Goal: Navigation & Orientation: Find specific page/section

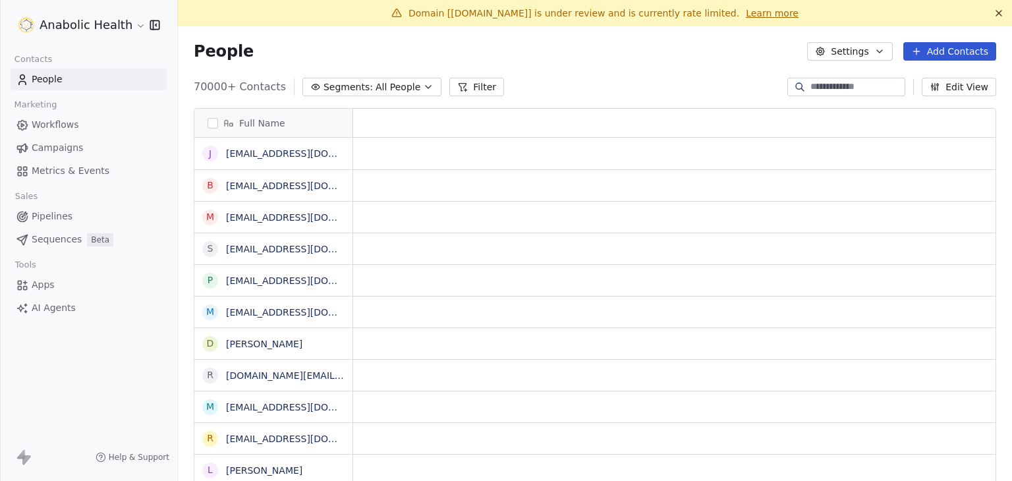
scroll to position [11, 11]
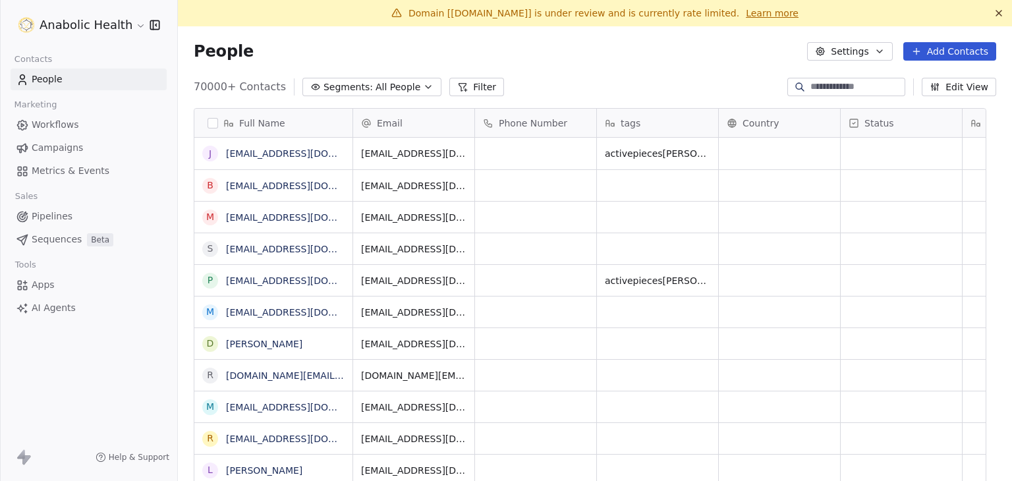
click at [102, 32] on html "Anabolic Health Contacts People Marketing Workflows Campaigns Metrics & Events …" at bounding box center [506, 240] width 1012 height 481
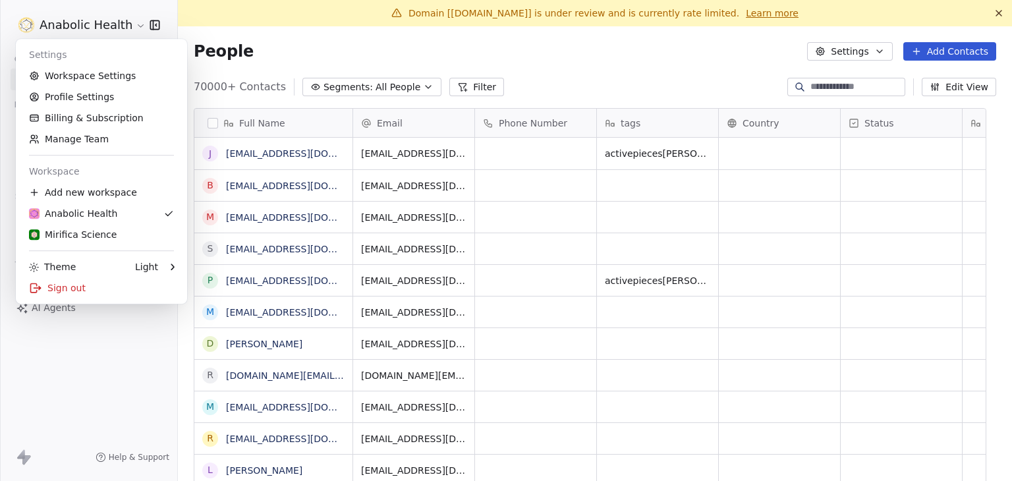
click at [287, 58] on html "Anabolic Health Contacts People Marketing Workflows Campaigns Metrics & Events …" at bounding box center [506, 240] width 1012 height 481
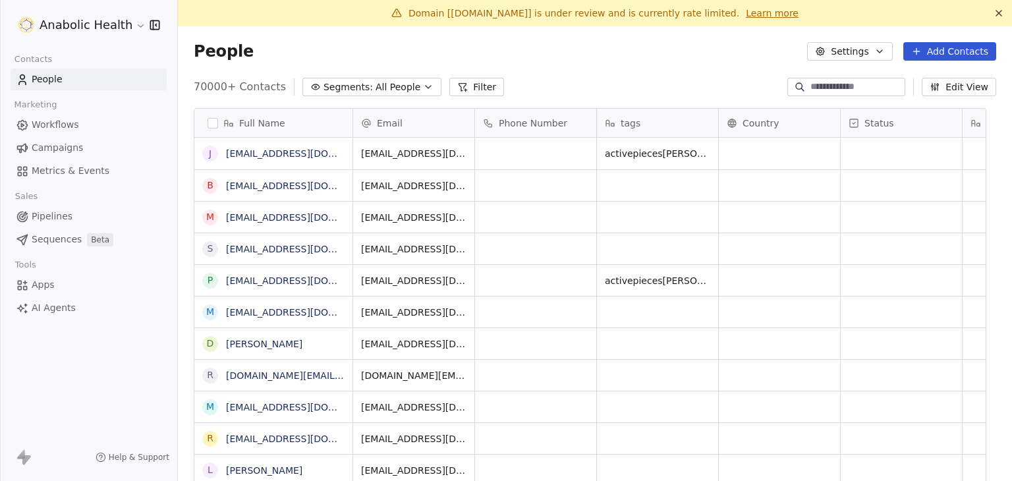
click at [112, 26] on html "Anabolic Health Contacts People Marketing Workflows Campaigns Metrics & Events …" at bounding box center [506, 240] width 1012 height 481
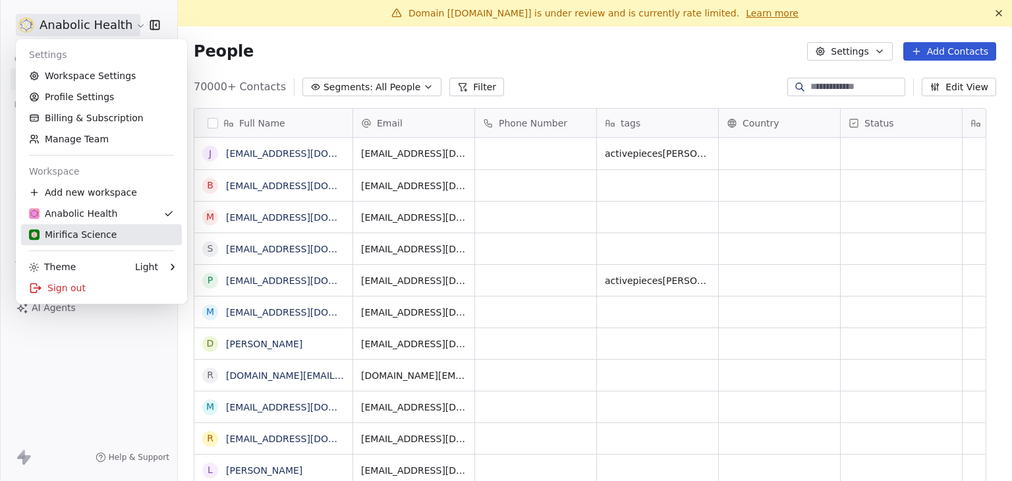
click at [99, 229] on div "Mirifica Science" at bounding box center [73, 234] width 88 height 13
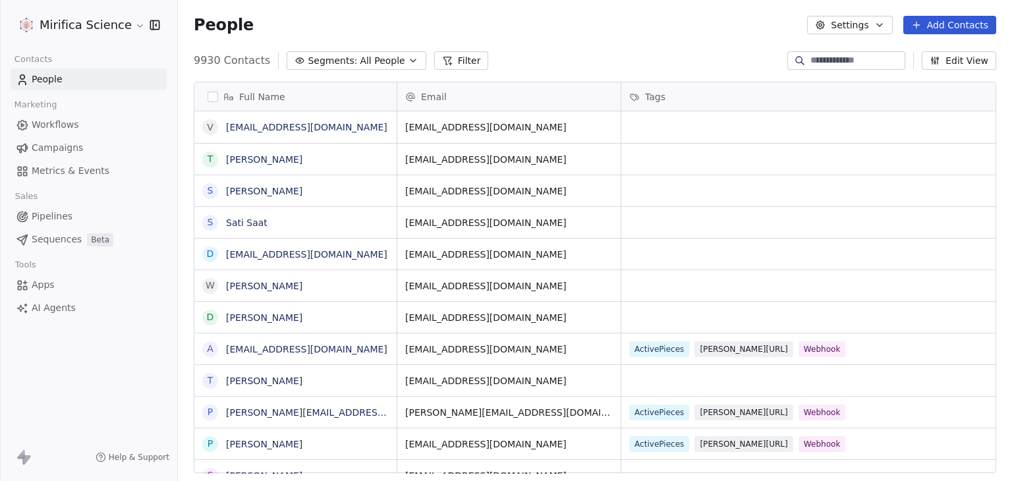
scroll to position [413, 824]
click at [956, 63] on button "Edit View" at bounding box center [959, 60] width 74 height 18
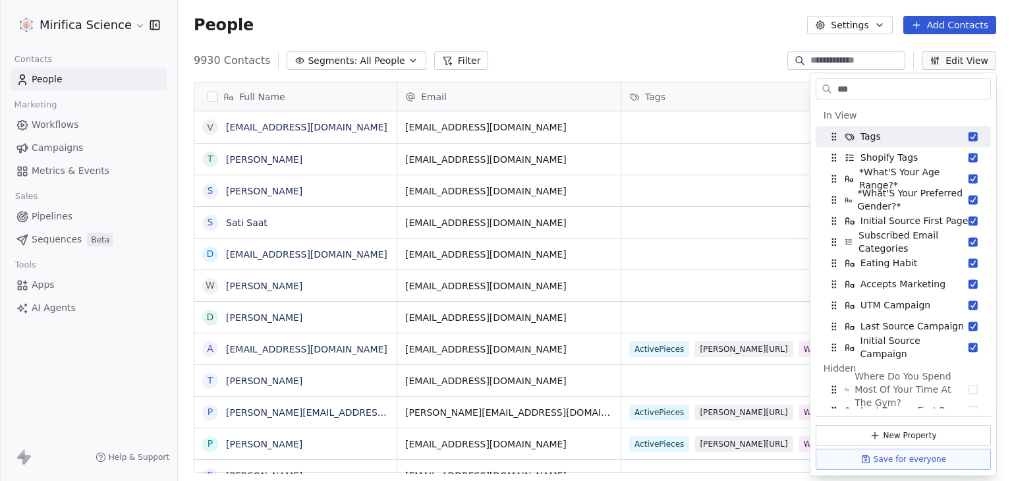
type input "***"
click at [691, 62] on div "9930 Contacts Segments: All People Filter Edit View" at bounding box center [595, 60] width 834 height 21
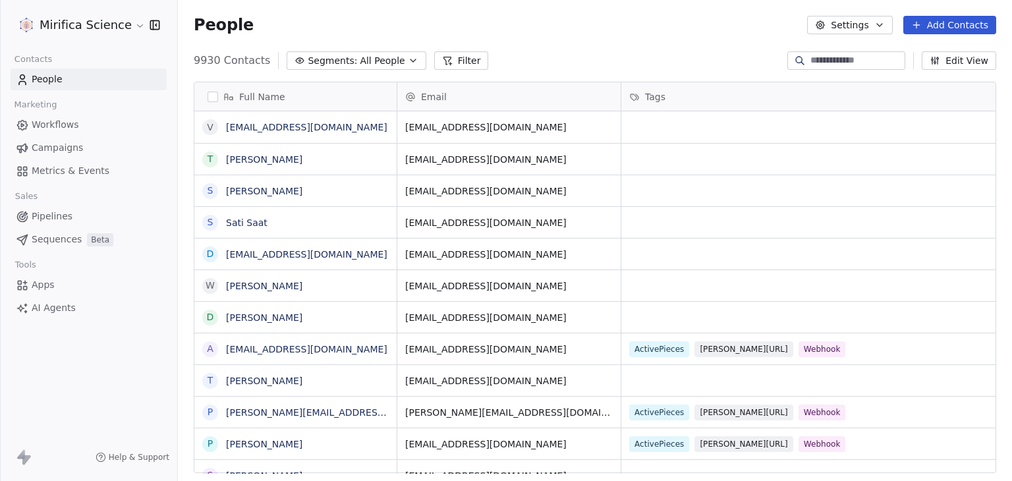
click at [117, 19] on html "Mirifica Science Contacts People Marketing Workflows Campaigns Metrics & Events…" at bounding box center [506, 240] width 1012 height 481
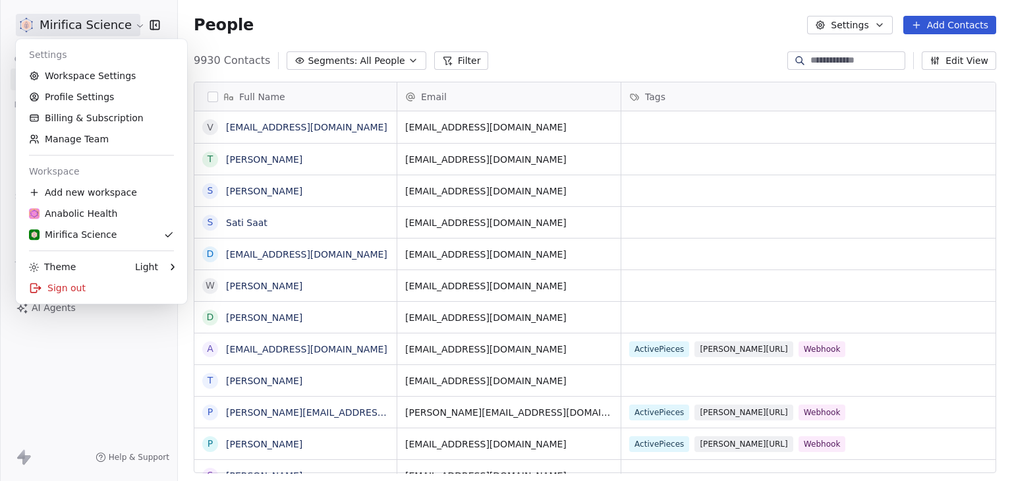
click at [359, 16] on html "Mirifica Science Contacts People Marketing Workflows Campaigns Metrics & Events…" at bounding box center [506, 240] width 1012 height 481
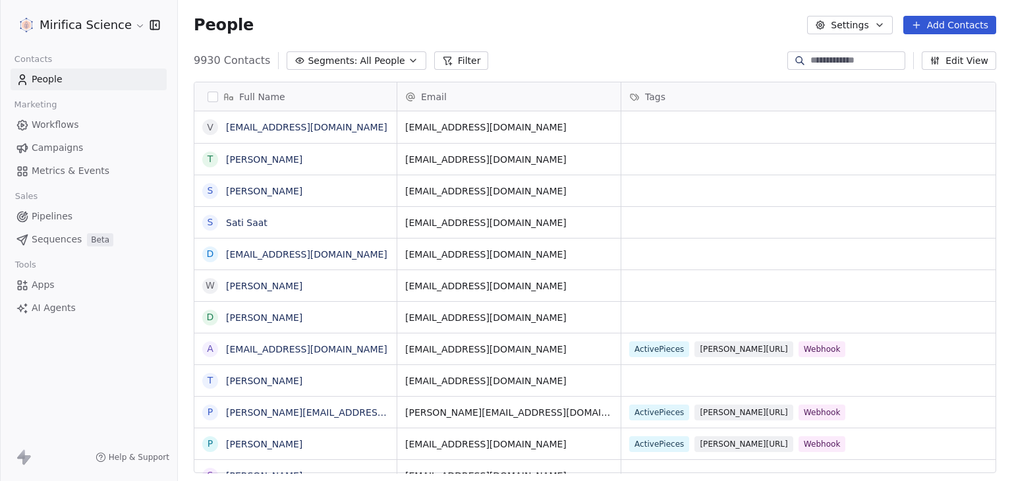
click at [69, 19] on html "Mirifica Science Contacts People Marketing Workflows Campaigns Metrics & Events…" at bounding box center [506, 240] width 1012 height 481
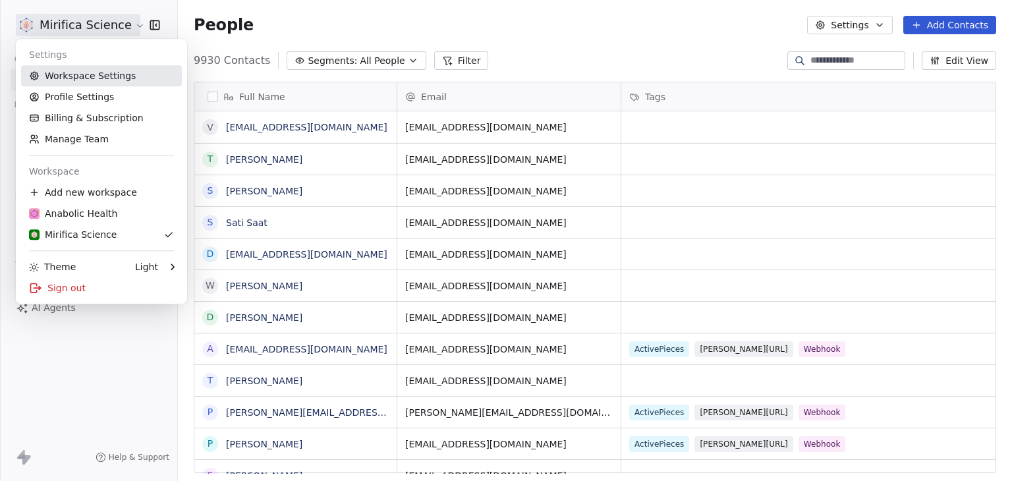
click at [109, 75] on link "Workspace Settings" at bounding box center [101, 75] width 161 height 21
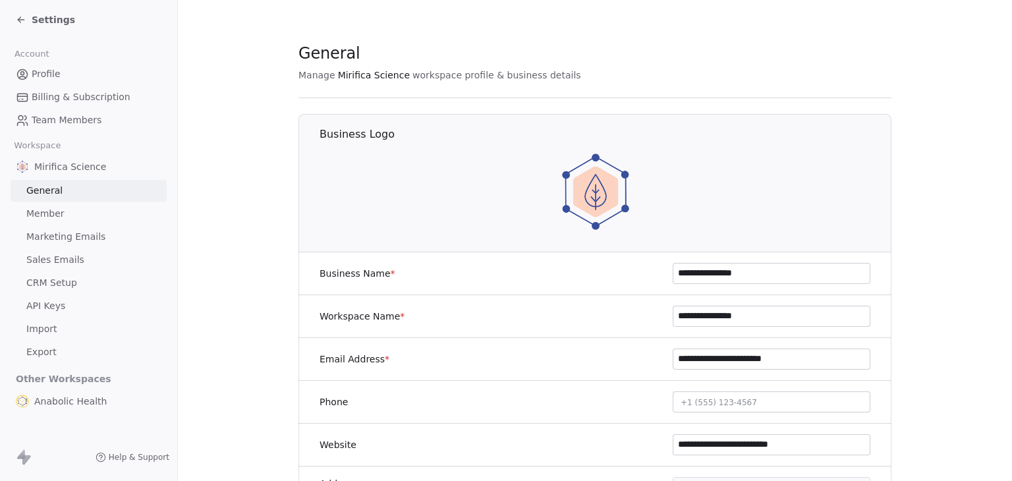
drag, startPoint x: 761, startPoint y: 274, endPoint x: 564, endPoint y: 269, distance: 197.8
click at [564, 269] on div "**********" at bounding box center [595, 273] width 593 height 43
click at [67, 398] on span "Anabolic Health" at bounding box center [70, 401] width 72 height 13
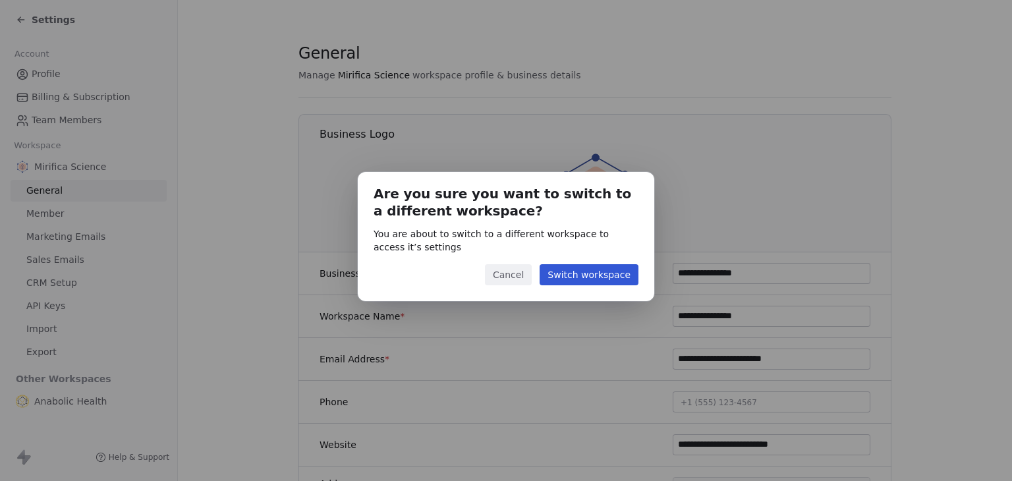
click at [617, 273] on button "Switch workspace" at bounding box center [589, 274] width 99 height 21
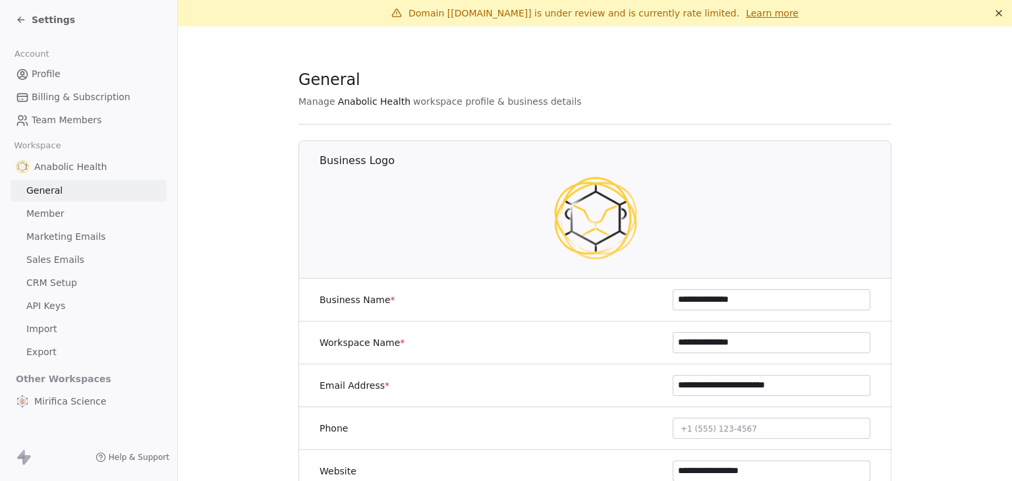
drag, startPoint x: 759, startPoint y: 295, endPoint x: 634, endPoint y: 296, distance: 124.6
click at [634, 296] on div "**********" at bounding box center [595, 300] width 593 height 43
click at [72, 20] on div "Settings" at bounding box center [91, 20] width 151 height 18
click at [65, 20] on span "Settings" at bounding box center [53, 19] width 43 height 13
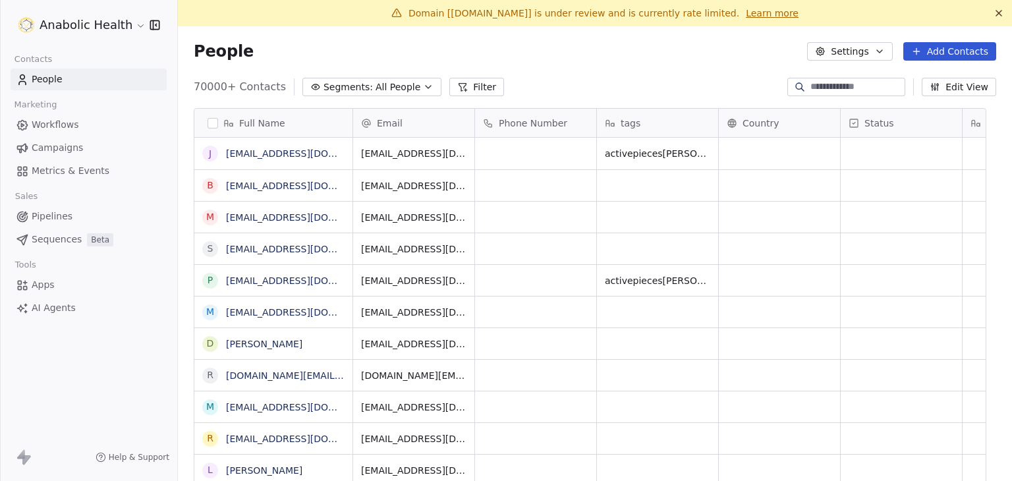
scroll to position [413, 814]
drag, startPoint x: 194, startPoint y: 90, endPoint x: 229, endPoint y: 90, distance: 34.9
click at [229, 90] on span "70000+ Contacts" at bounding box center [240, 87] width 92 height 16
copy span "70000+"
click at [96, 35] on html "Anabolic Health Contacts People Marketing Workflows Campaigns Metrics & Events …" at bounding box center [506, 240] width 1012 height 481
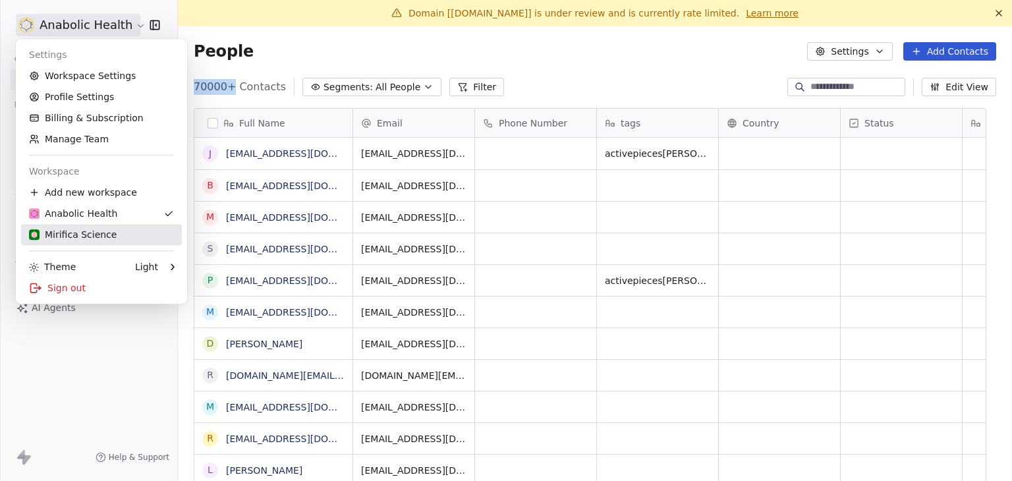
click at [94, 231] on div "Mirifica Science" at bounding box center [73, 234] width 88 height 13
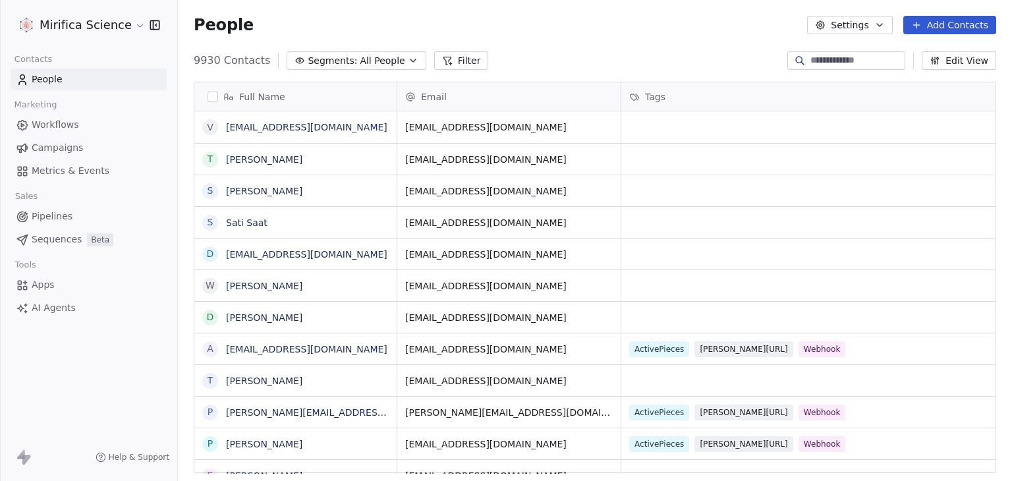
scroll to position [413, 824]
drag, startPoint x: 192, startPoint y: 61, endPoint x: 216, endPoint y: 62, distance: 23.7
click at [216, 62] on div "9930 Contacts Segments: All People Filter Edit View" at bounding box center [595, 60] width 834 height 21
copy span "9930"
click at [91, 24] on html "Mirifica Science Contacts People Marketing Workflows Campaigns Metrics & Events…" at bounding box center [506, 240] width 1012 height 481
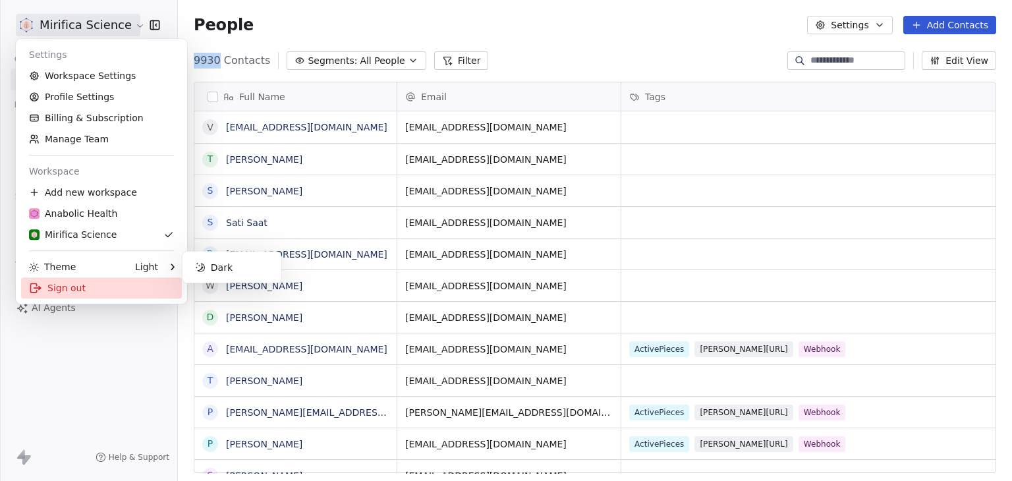
click at [62, 296] on div "Sign out" at bounding box center [101, 287] width 161 height 21
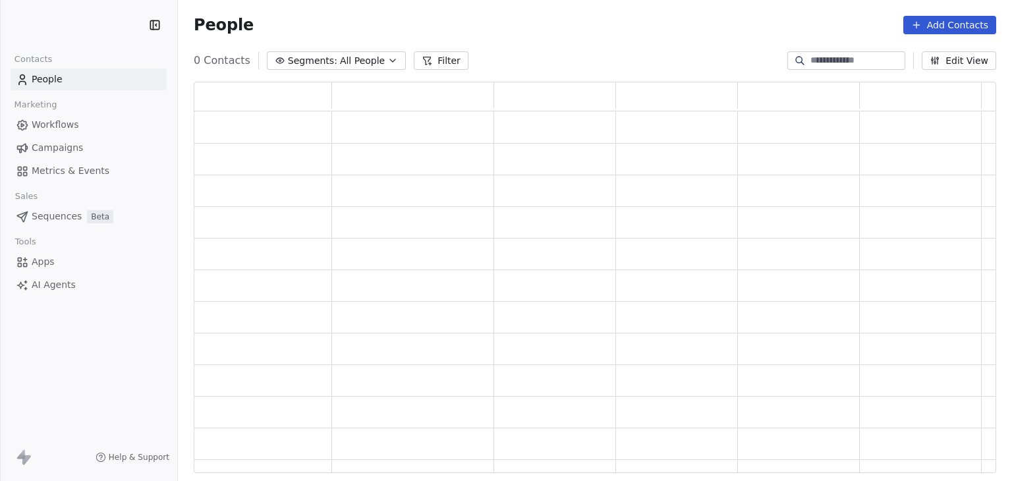
scroll to position [381, 792]
